Goal: Find specific page/section: Find specific page/section

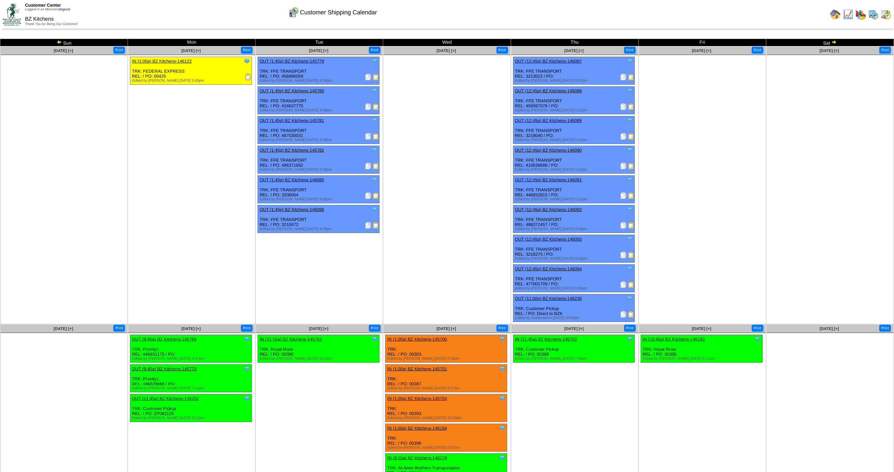
click at [876, 16] on img at bounding box center [873, 14] width 11 height 11
